Goal: Information Seeking & Learning: Learn about a topic

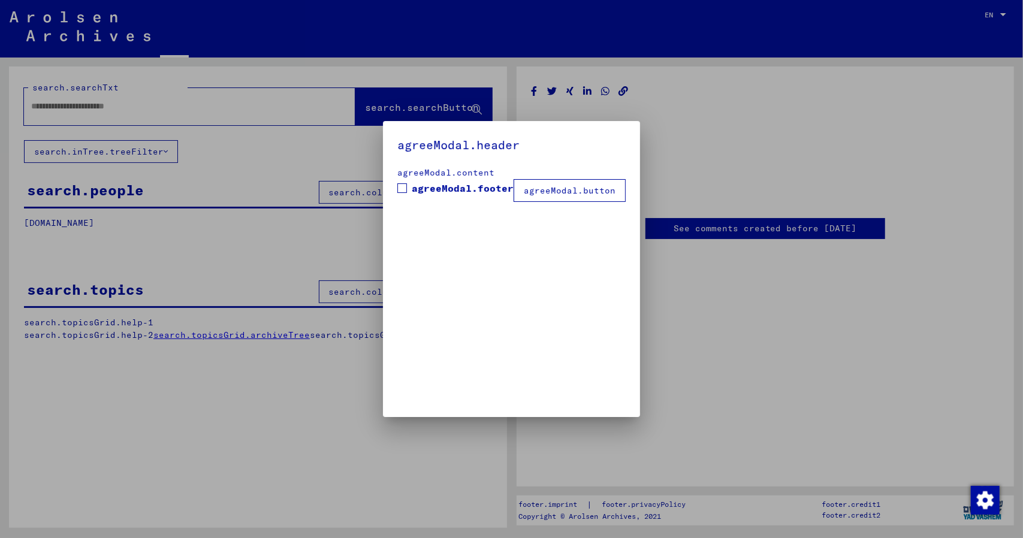
type input "*******"
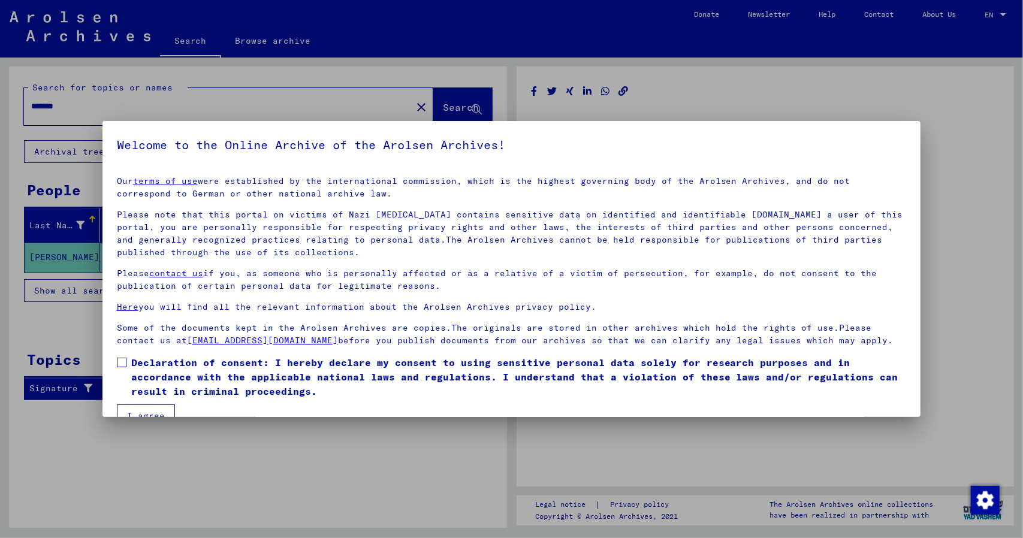
scroll to position [24, 0]
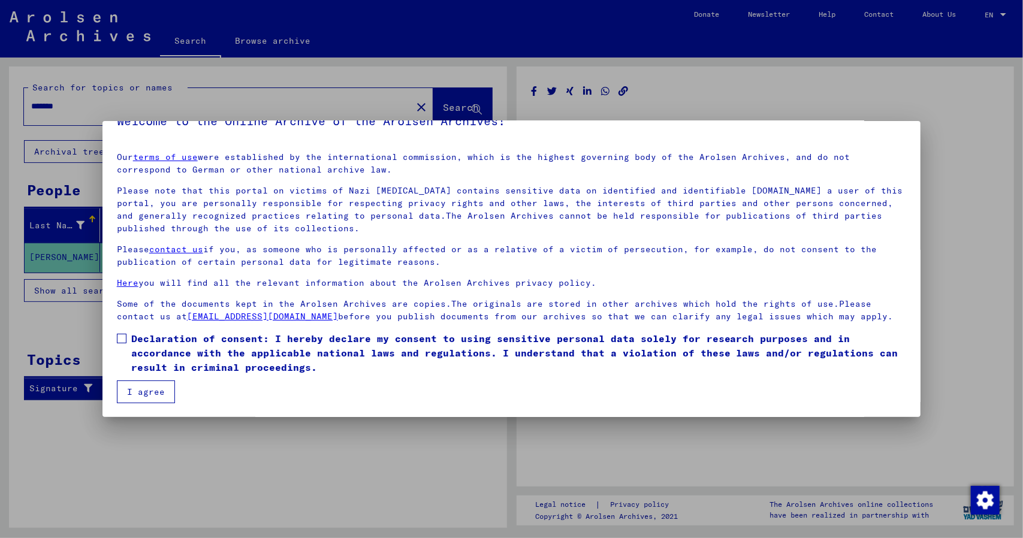
click at [159, 392] on button "I agree" at bounding box center [146, 392] width 58 height 23
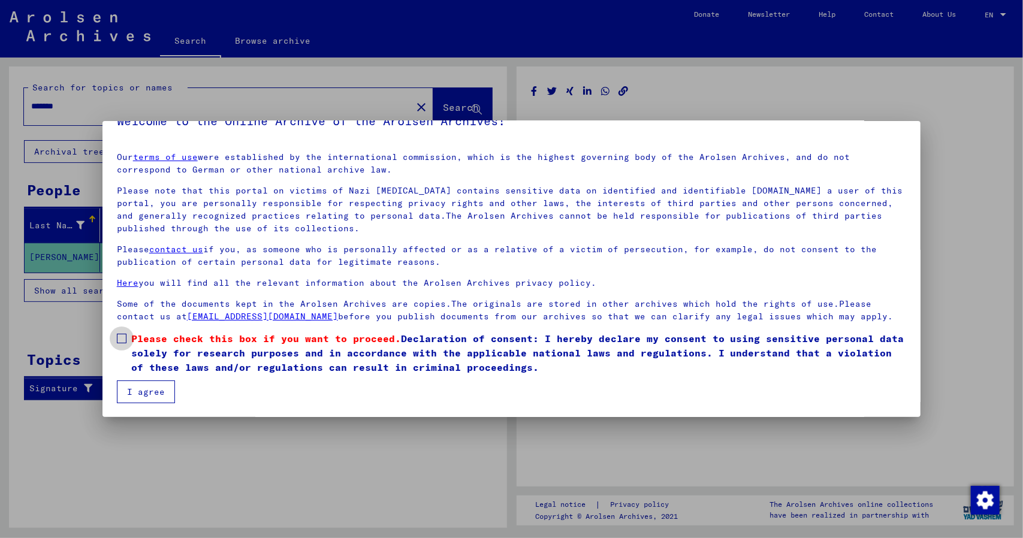
click at [125, 340] on span at bounding box center [122, 339] width 10 height 10
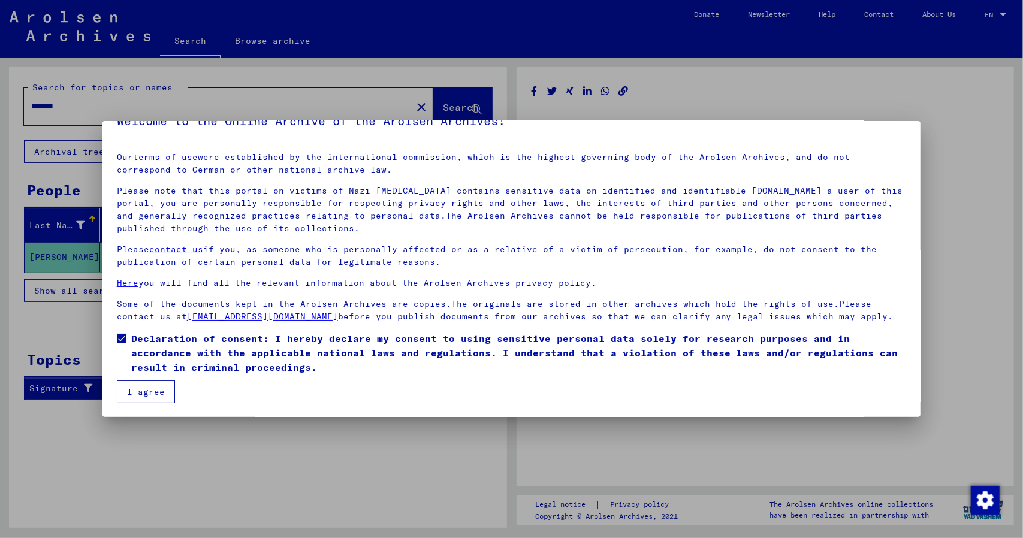
click at [150, 384] on button "I agree" at bounding box center [146, 392] width 58 height 23
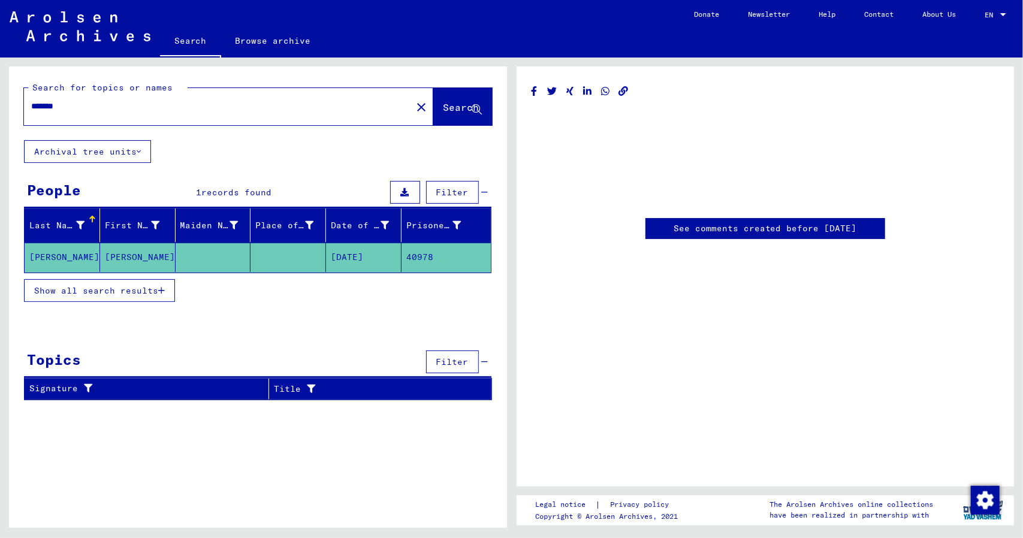
click at [101, 250] on mat-cell "[PERSON_NAME]" at bounding box center [138, 257] width 76 height 29
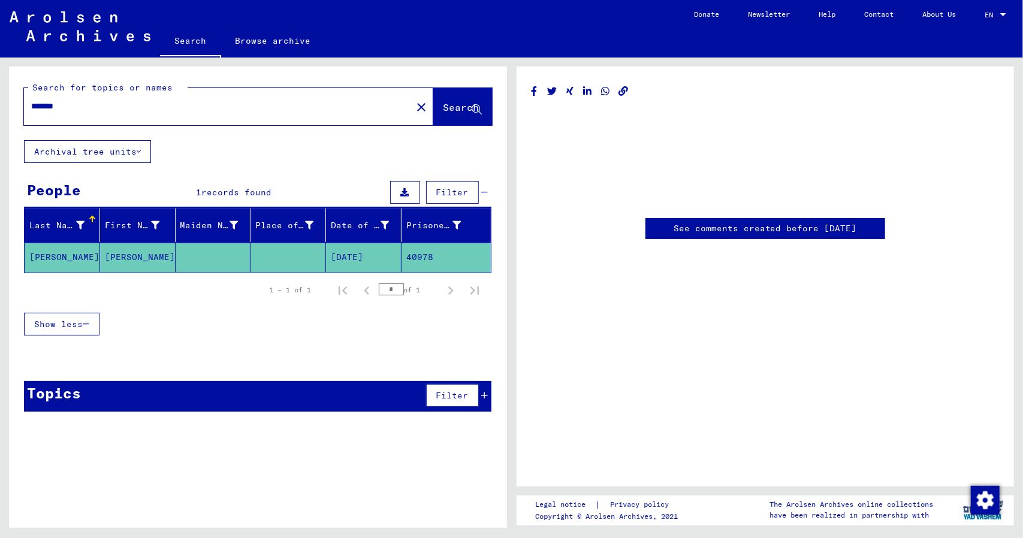
click at [709, 230] on link "See comments created before [DATE]" at bounding box center [765, 228] width 183 height 13
click at [444, 111] on span "Search" at bounding box center [462, 107] width 36 height 12
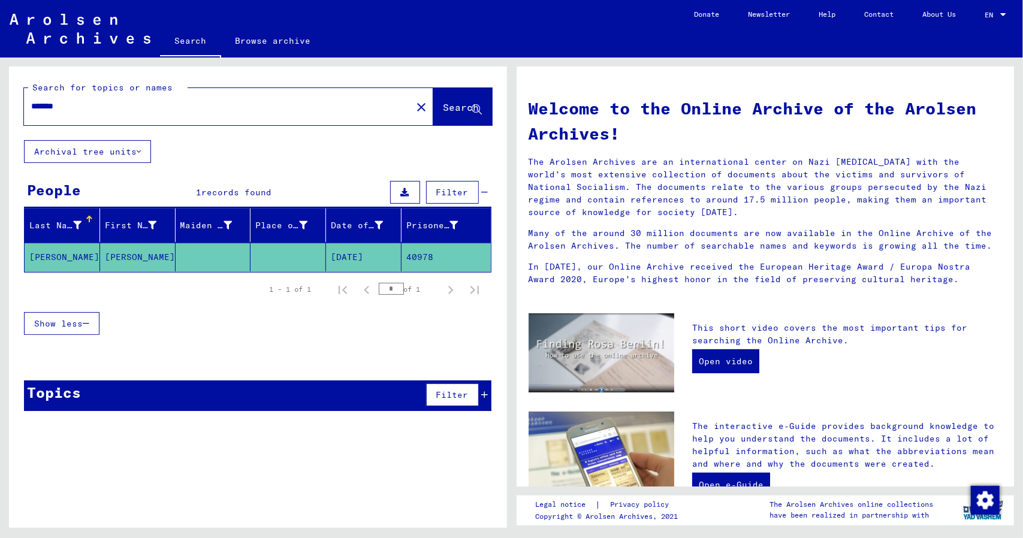
click at [361, 260] on mat-cell "[DATE]" at bounding box center [364, 257] width 76 height 29
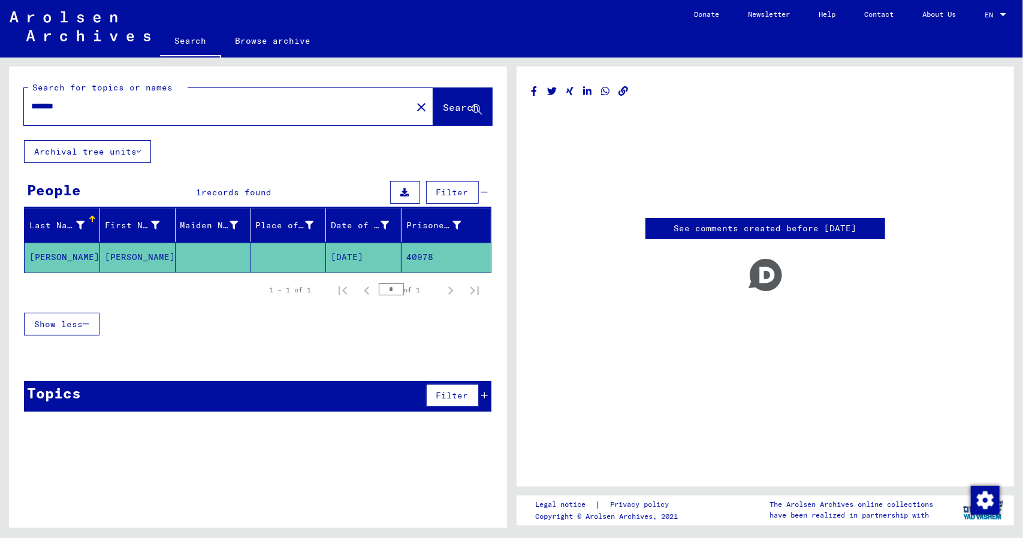
click at [361, 260] on mat-cell "[DATE]" at bounding box center [364, 257] width 76 height 29
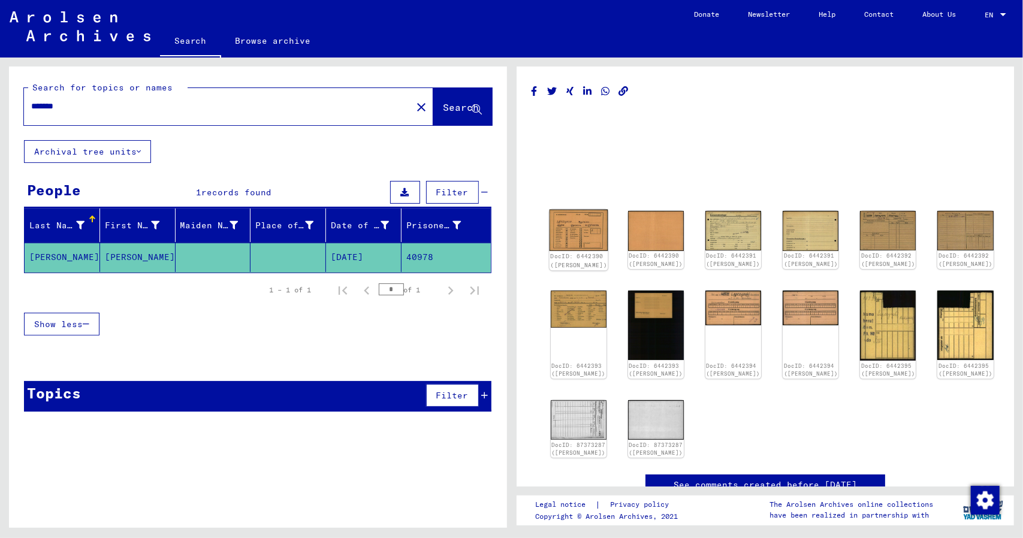
click at [573, 231] on img at bounding box center [578, 230] width 59 height 41
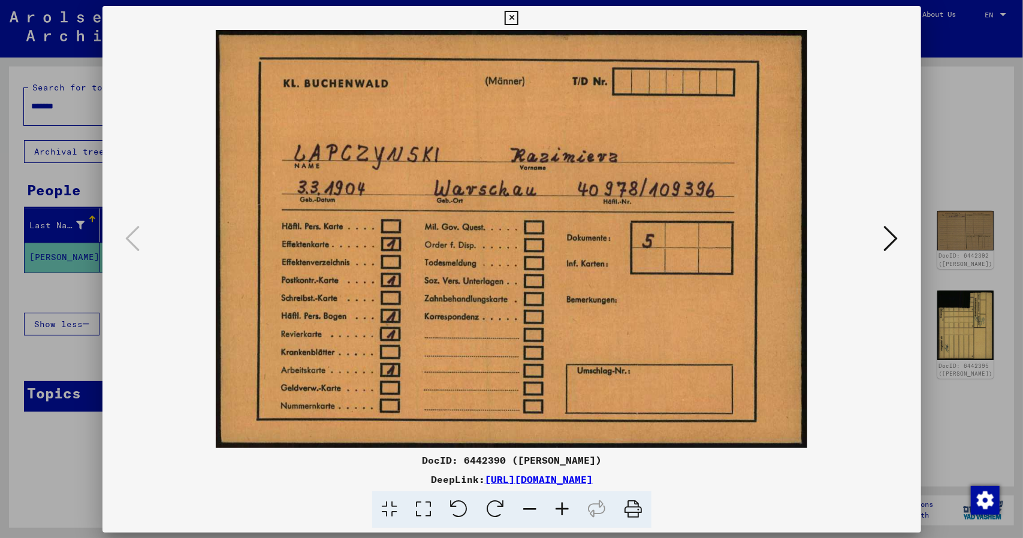
click at [573, 231] on img at bounding box center [511, 239] width 737 height 419
click at [888, 234] on icon at bounding box center [891, 238] width 14 height 29
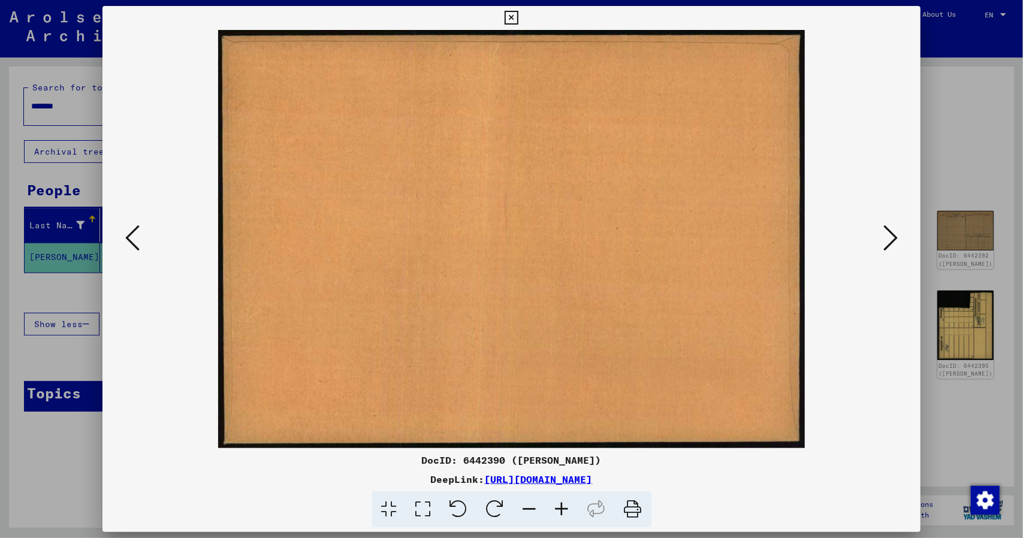
click at [888, 234] on icon at bounding box center [891, 238] width 14 height 29
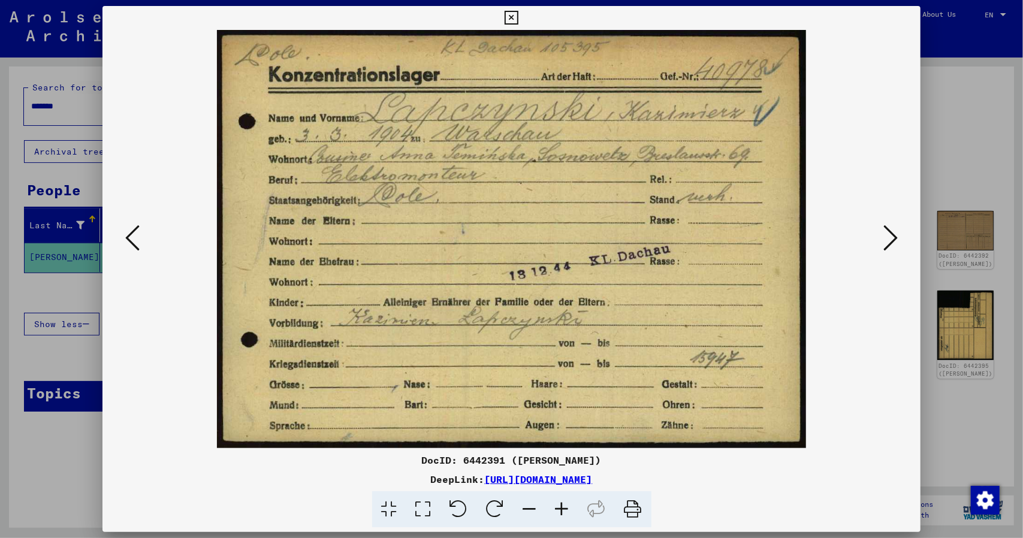
click at [888, 234] on icon at bounding box center [891, 238] width 14 height 29
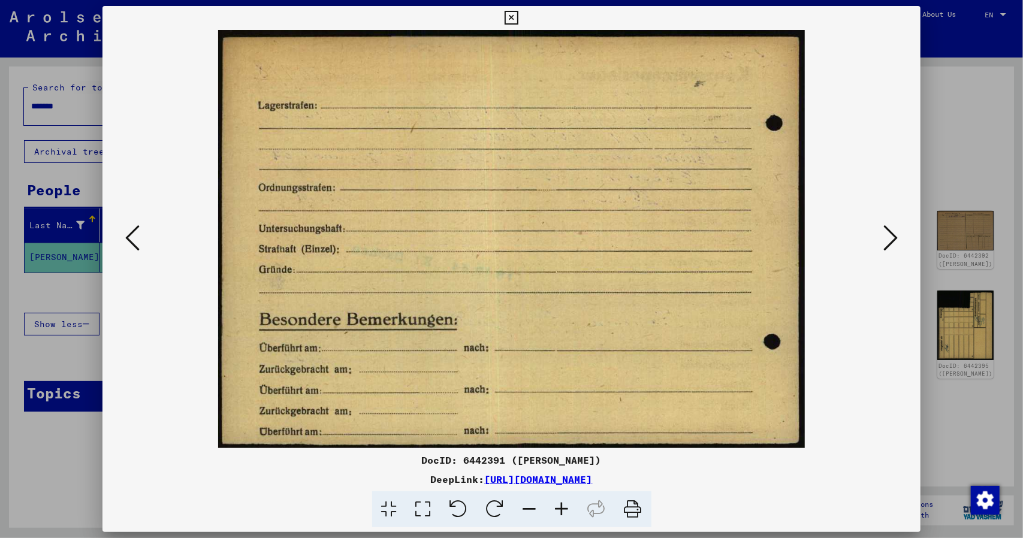
click at [121, 240] on div at bounding box center [512, 239] width 819 height 419
click at [136, 240] on icon at bounding box center [132, 238] width 14 height 29
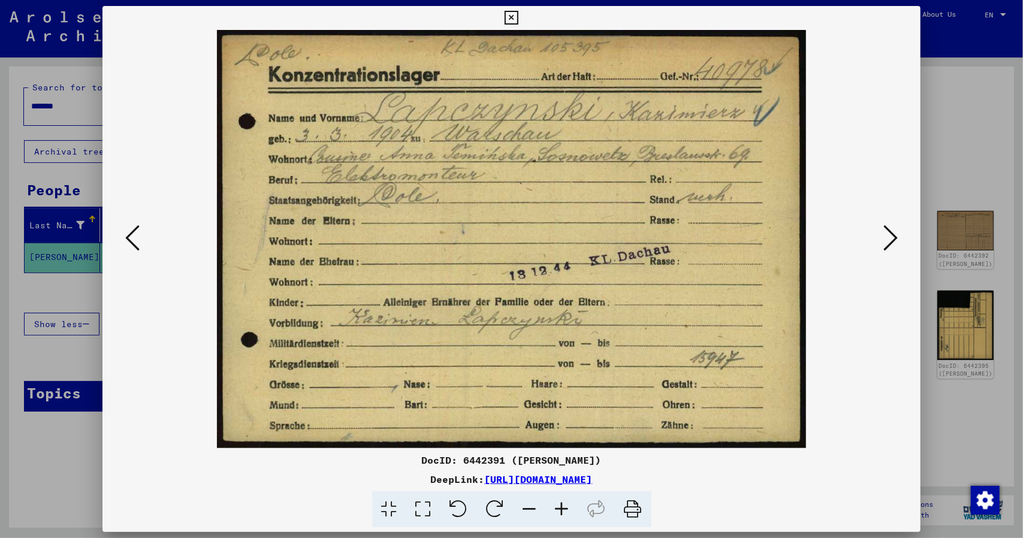
click at [895, 228] on icon at bounding box center [891, 238] width 14 height 29
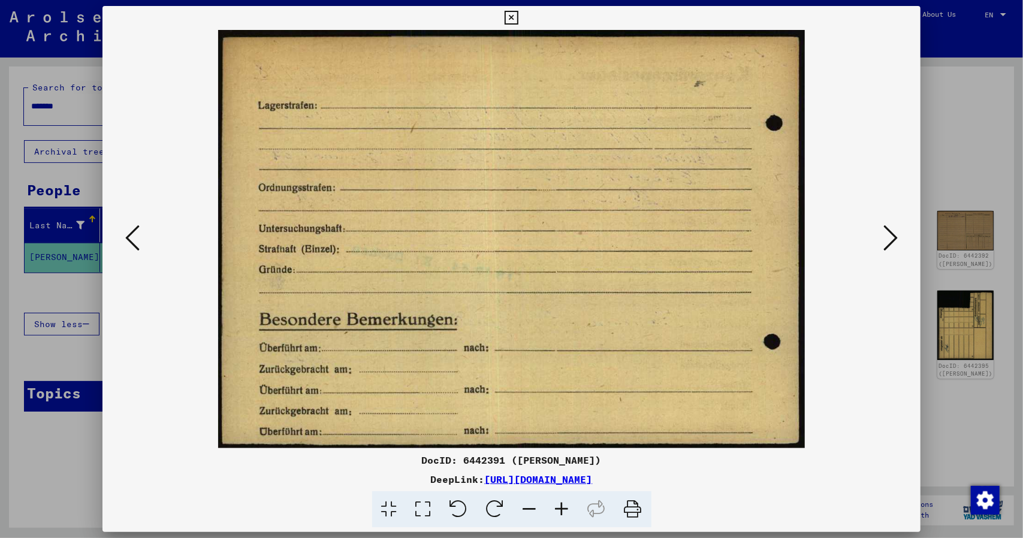
click at [895, 228] on icon at bounding box center [891, 238] width 14 height 29
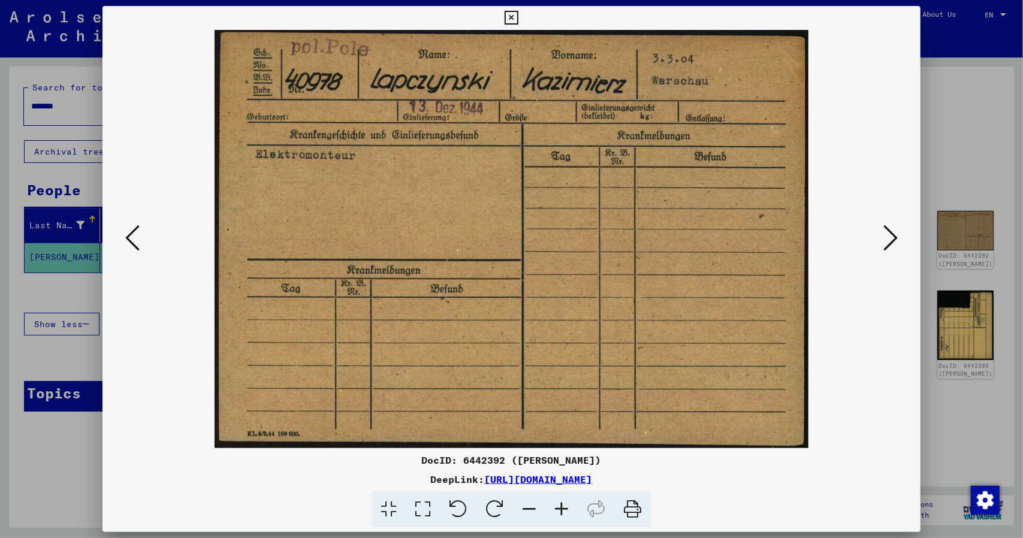
click at [895, 228] on icon at bounding box center [891, 238] width 14 height 29
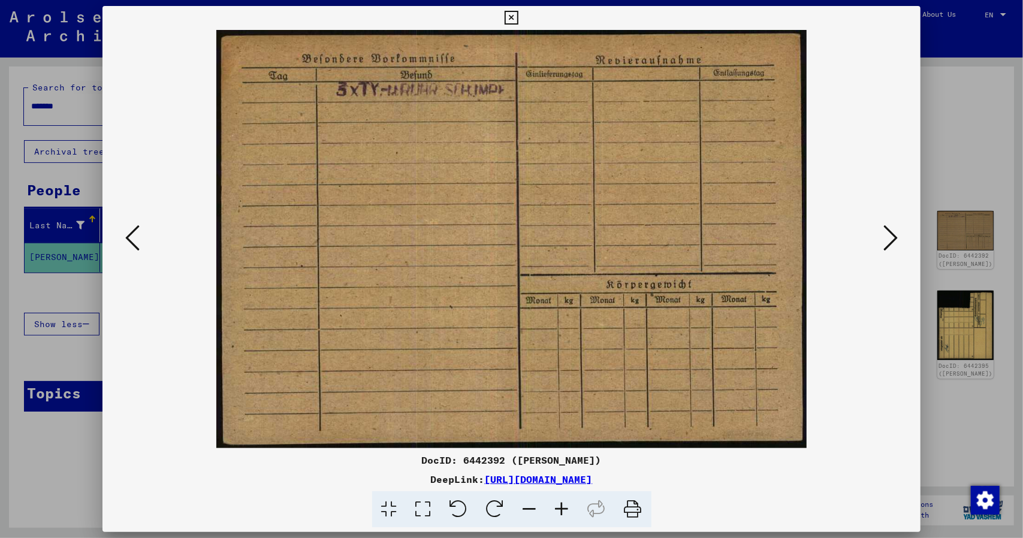
click at [895, 228] on icon at bounding box center [891, 238] width 14 height 29
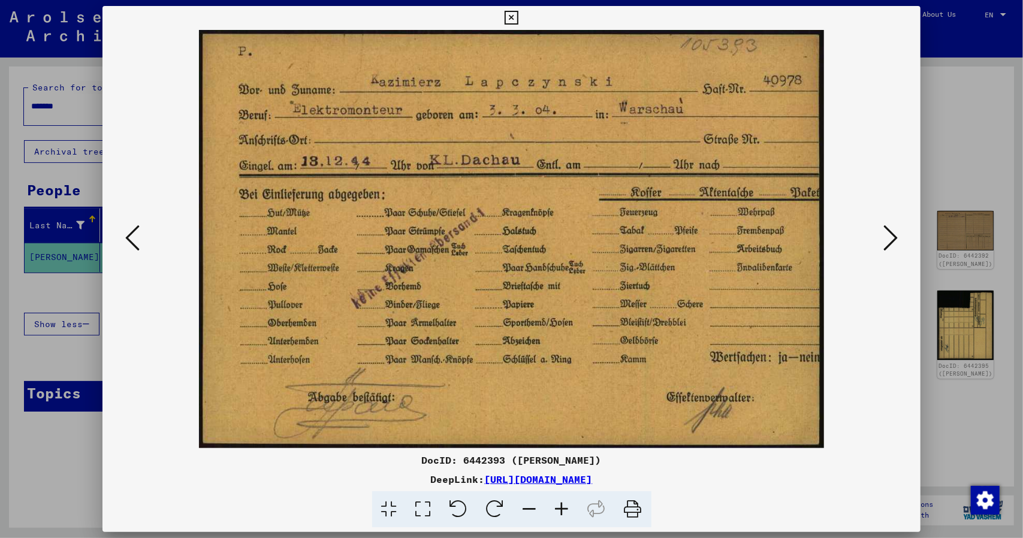
click at [895, 228] on icon at bounding box center [891, 238] width 14 height 29
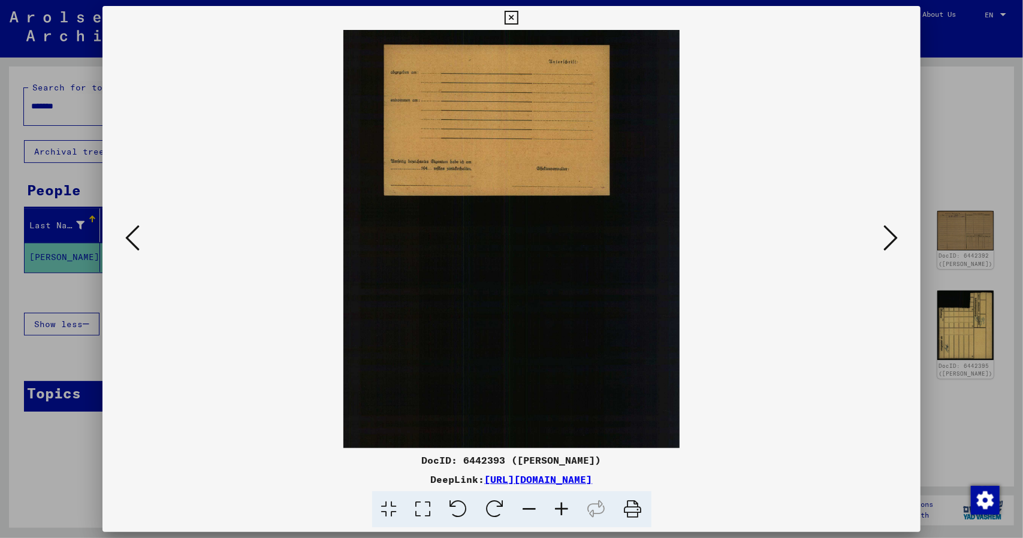
click at [895, 228] on icon at bounding box center [891, 238] width 14 height 29
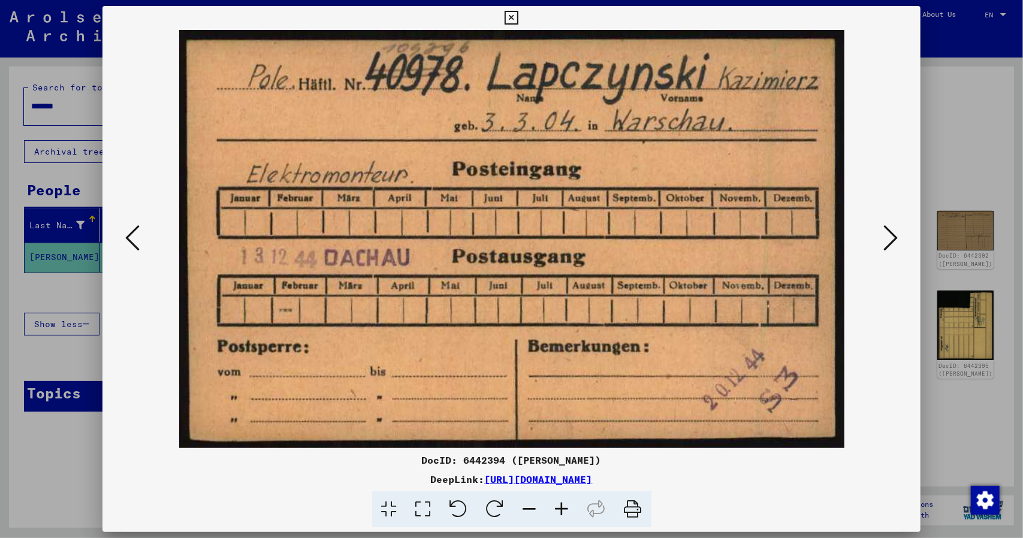
click at [895, 228] on icon at bounding box center [891, 238] width 14 height 29
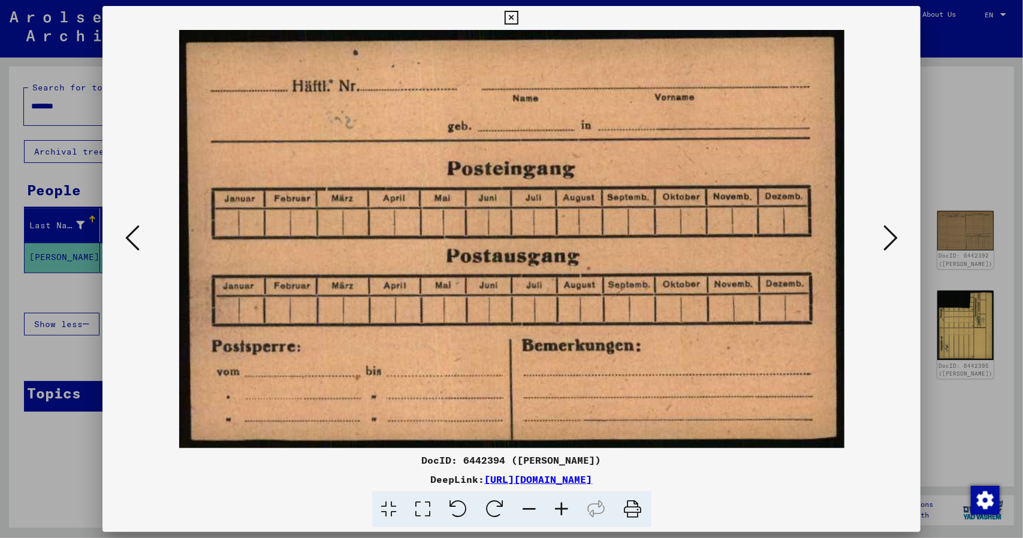
click at [895, 228] on icon at bounding box center [891, 238] width 14 height 29
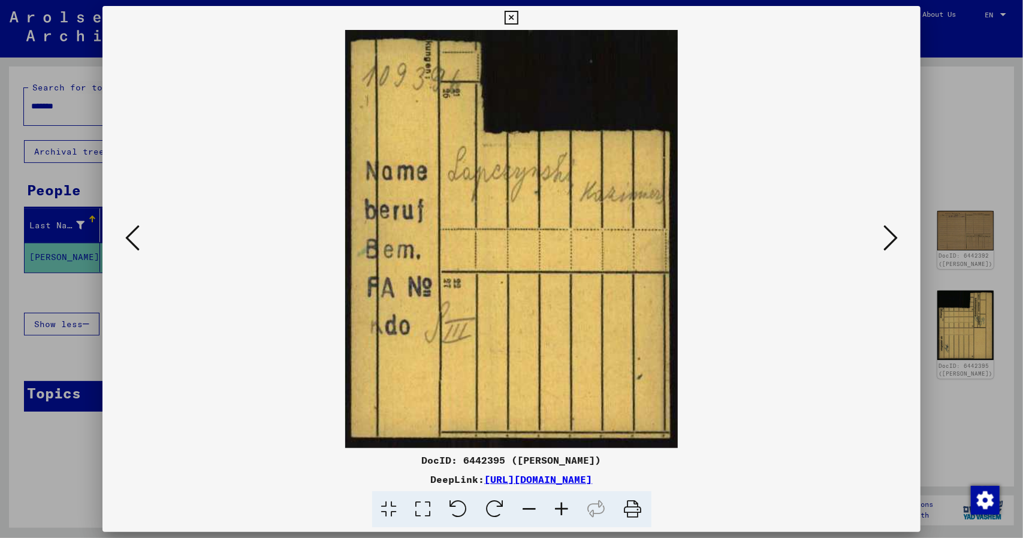
click at [895, 228] on icon at bounding box center [891, 238] width 14 height 29
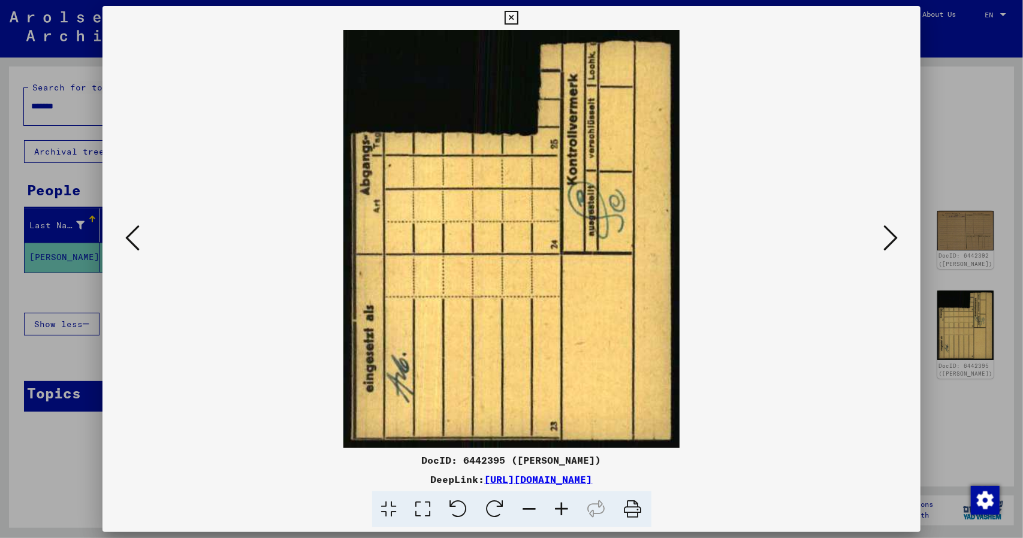
click at [895, 228] on icon at bounding box center [891, 238] width 14 height 29
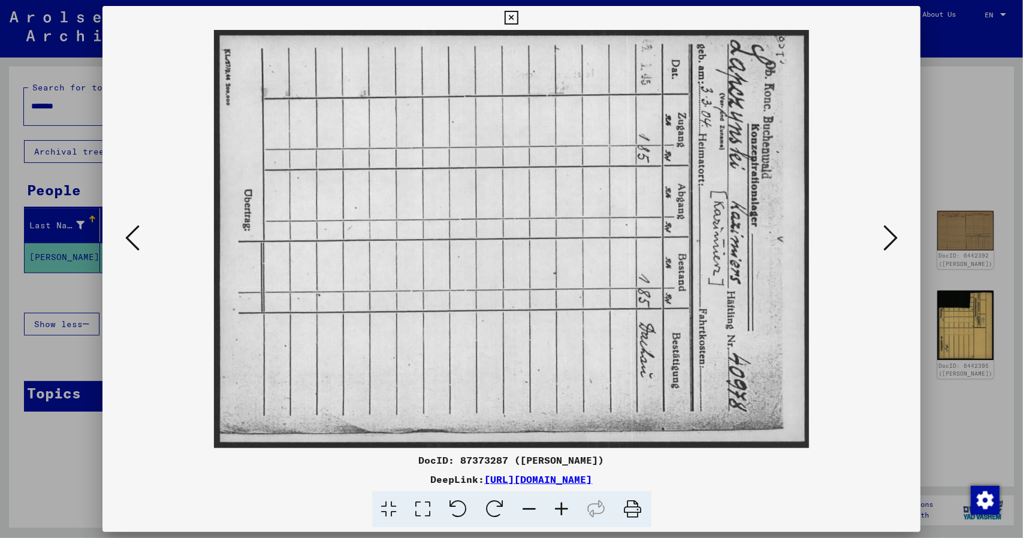
click at [895, 228] on icon at bounding box center [891, 238] width 14 height 29
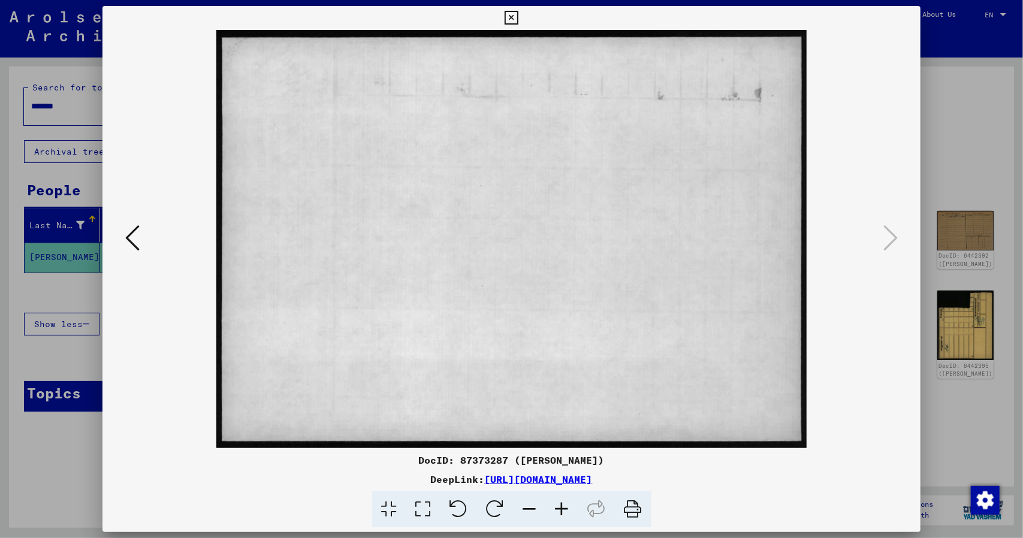
click at [967, 204] on div at bounding box center [511, 269] width 1023 height 538
